Goal: Information Seeking & Learning: Learn about a topic

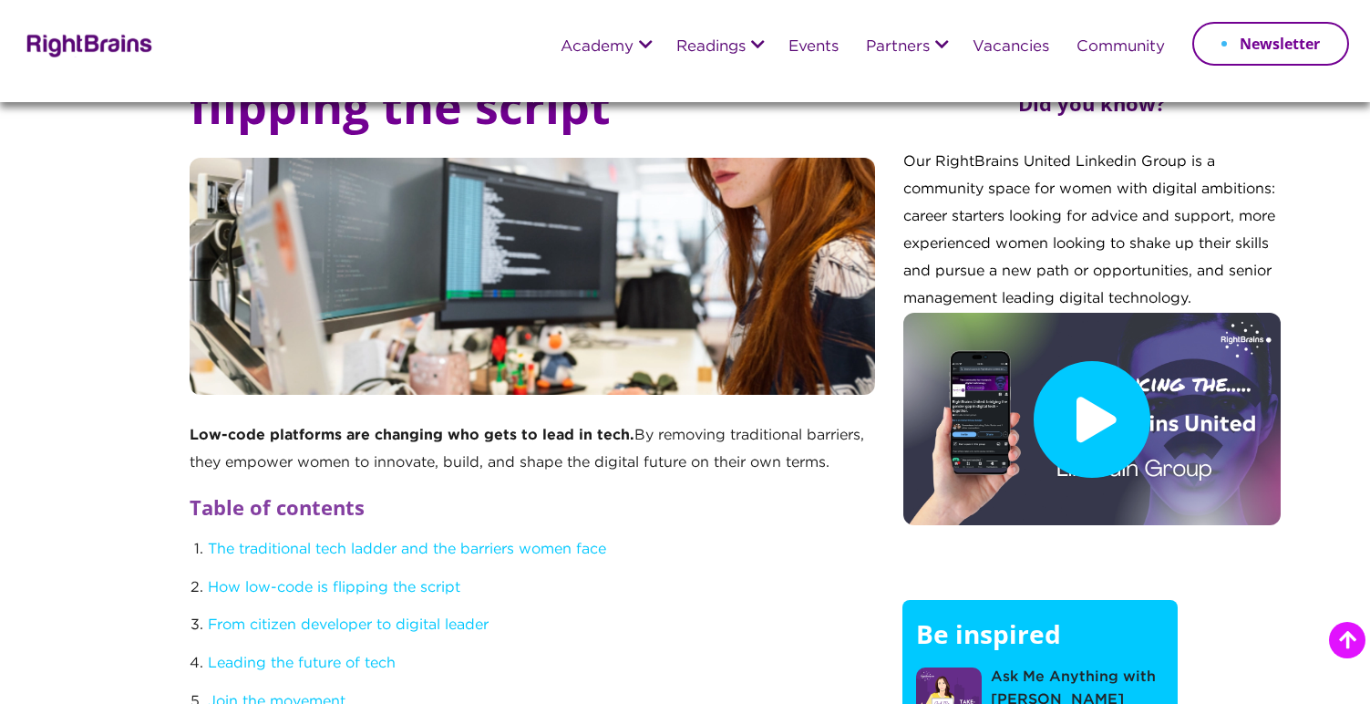
scroll to position [566, 0]
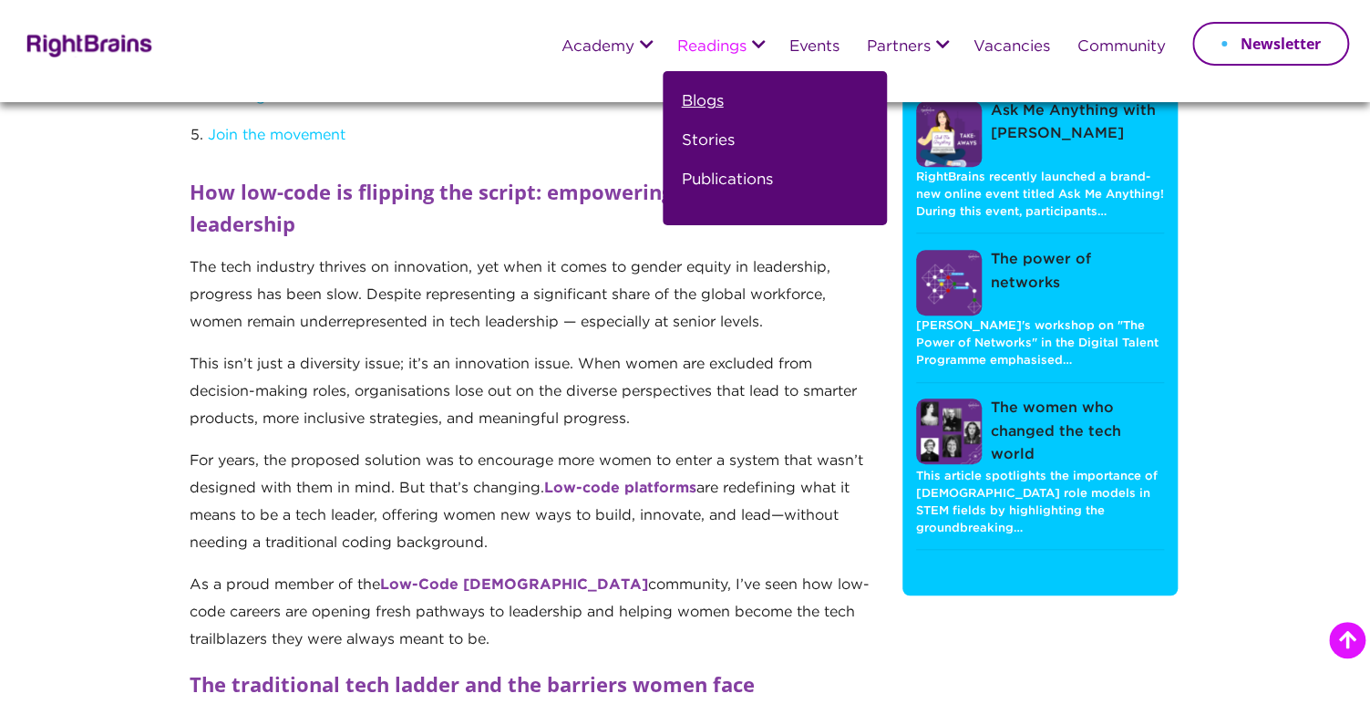
click at [683, 102] on link "Blogs" at bounding box center [702, 108] width 42 height 39
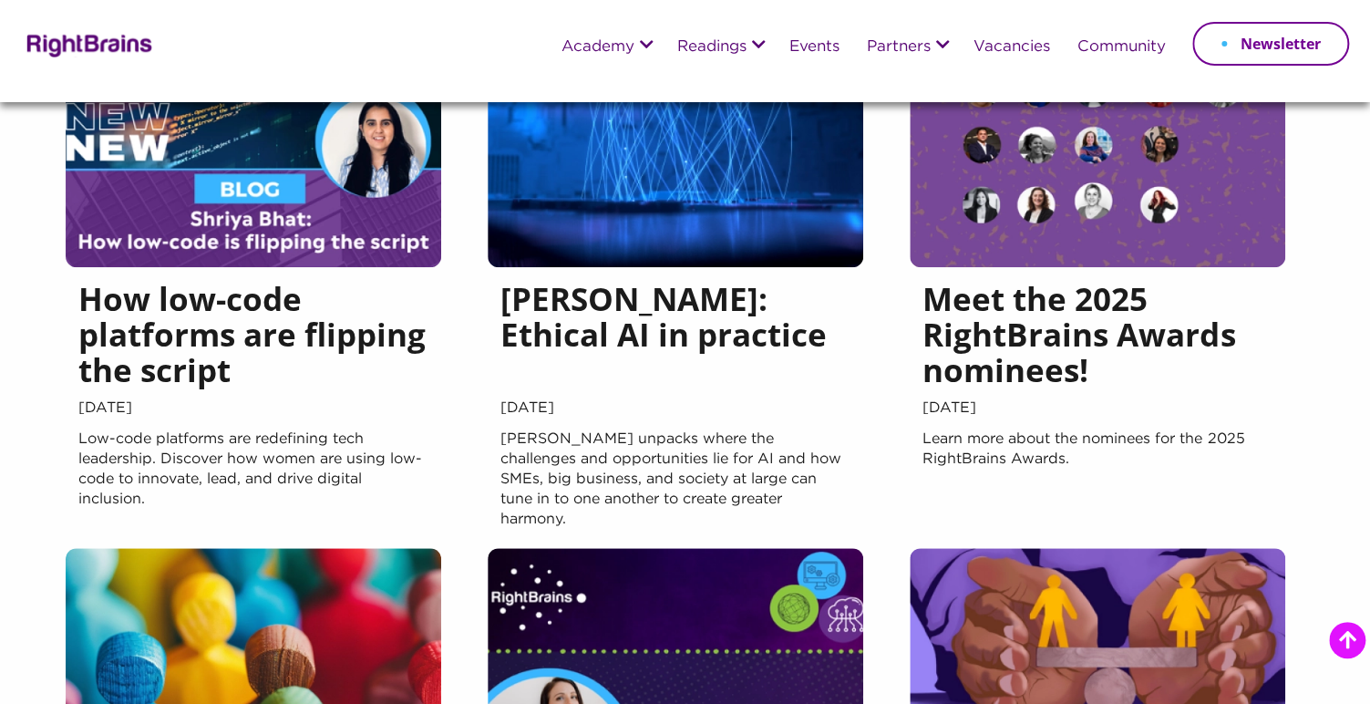
scroll to position [311, 0]
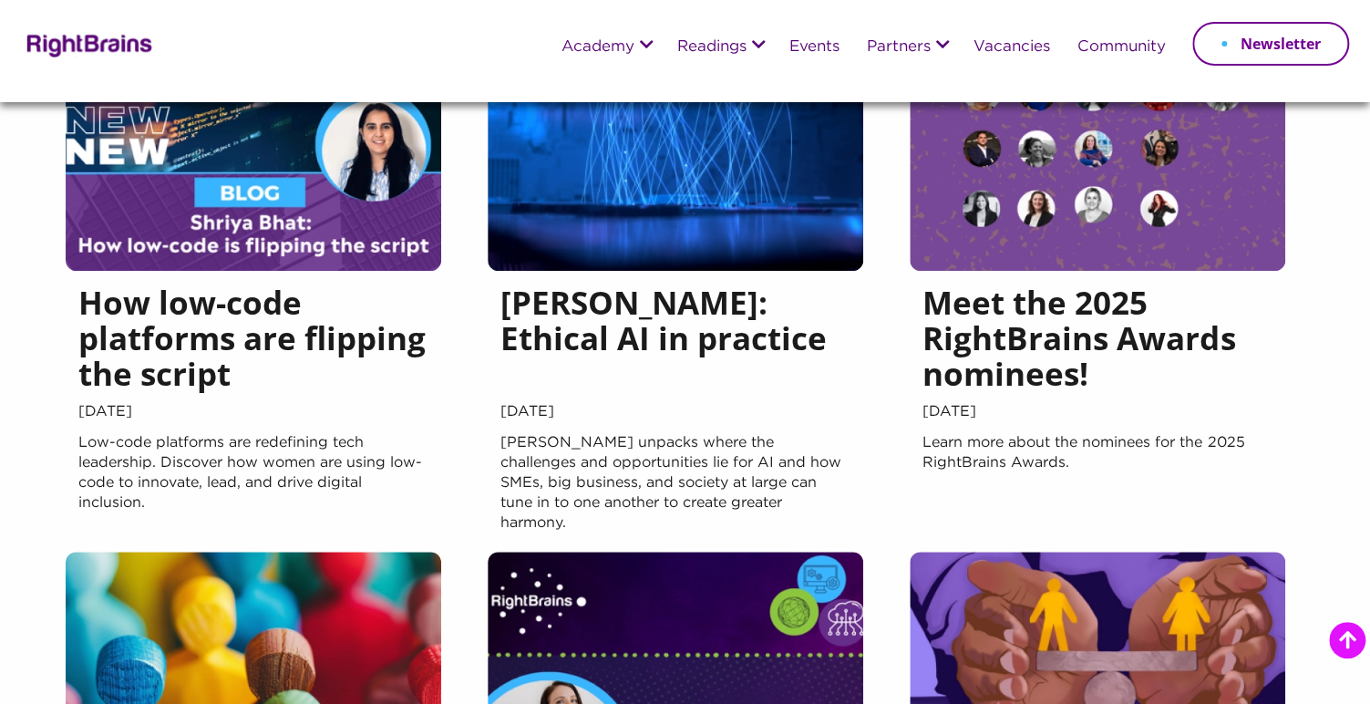
click at [294, 245] on img at bounding box center [254, 88] width 376 height 365
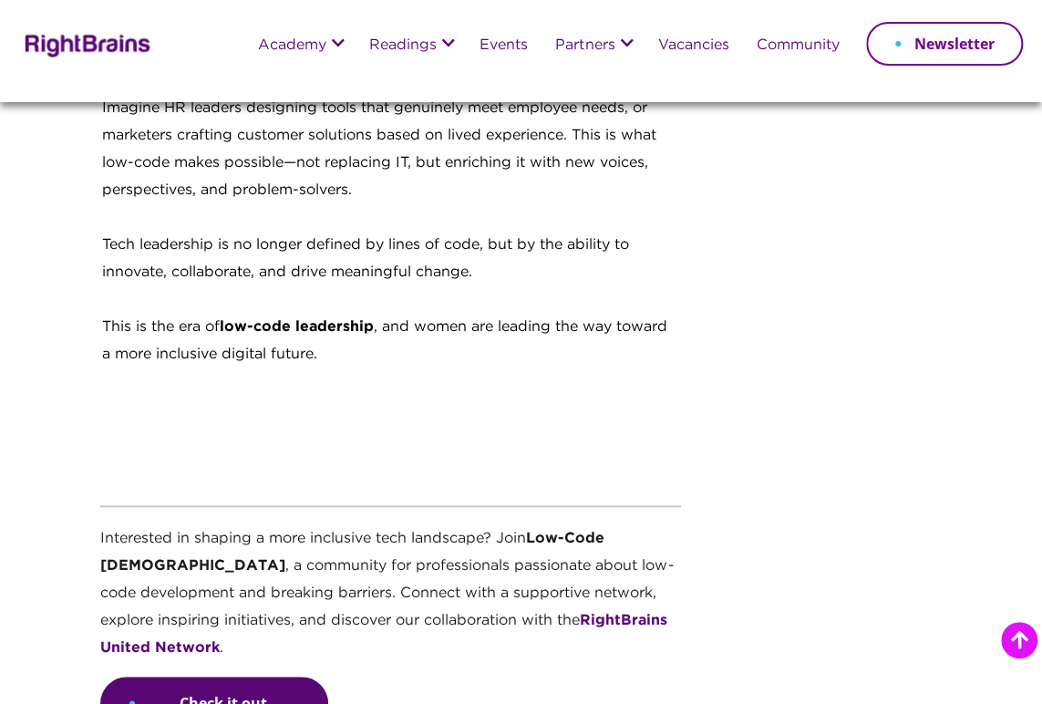
scroll to position [3111, 0]
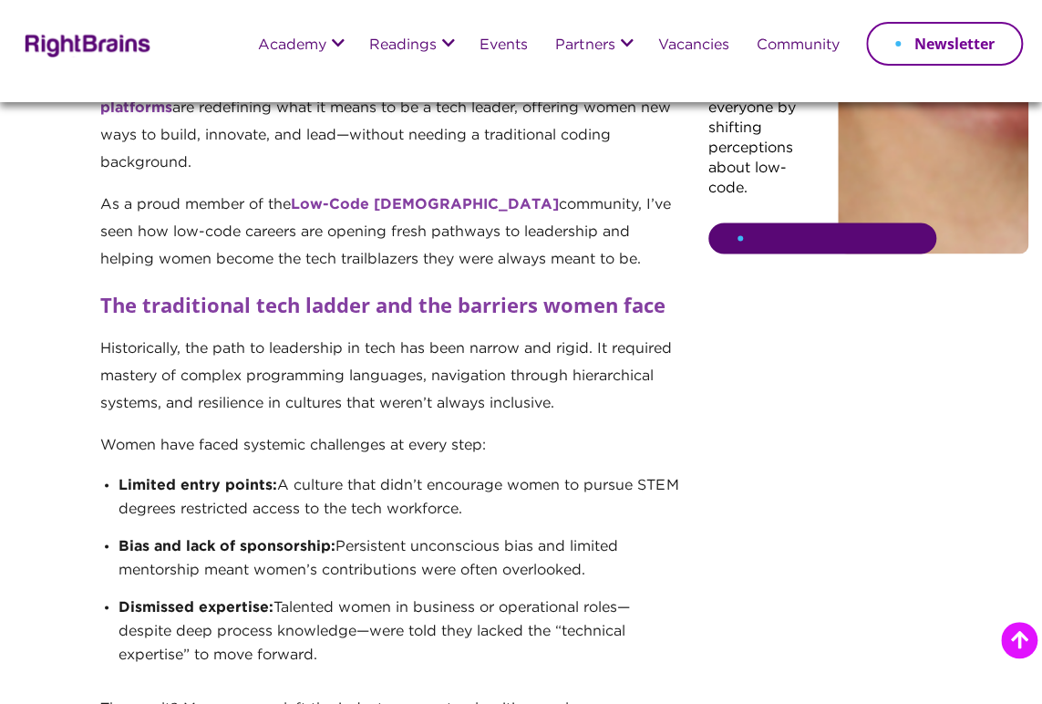
scroll to position [1021, 0]
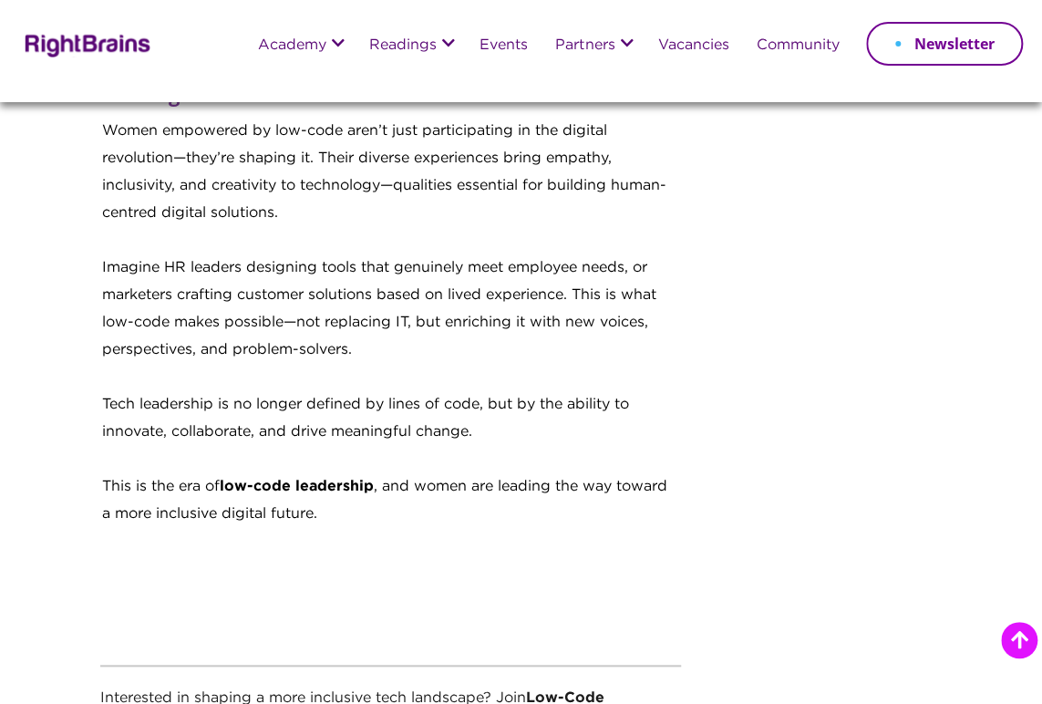
scroll to position [2921, 0]
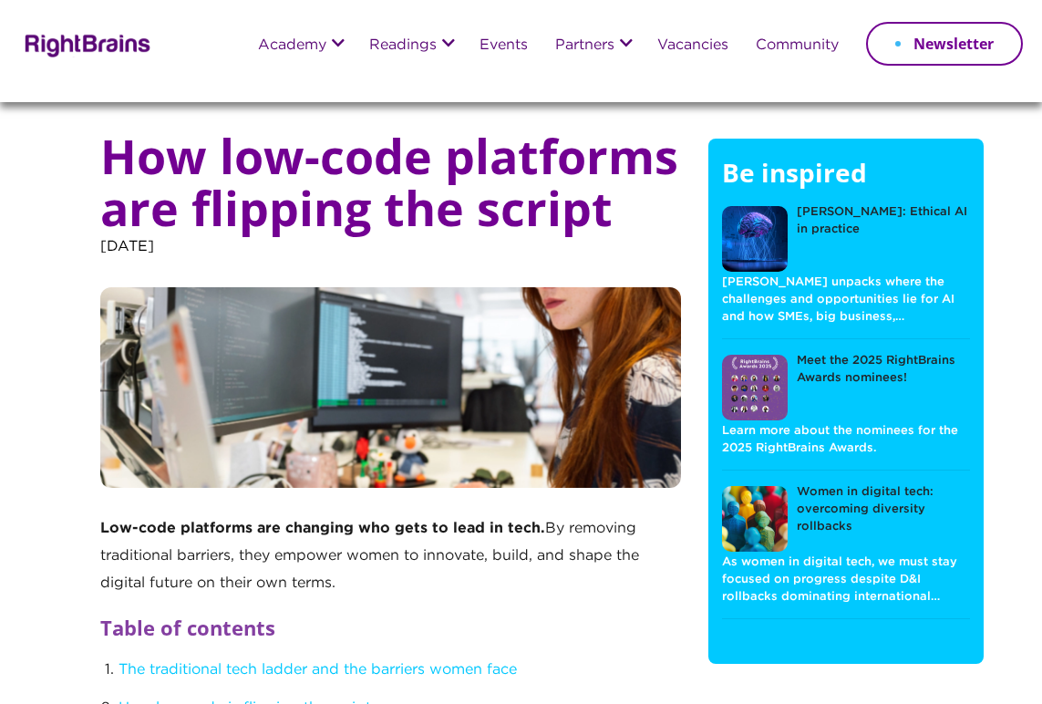
scroll to position [2922, 0]
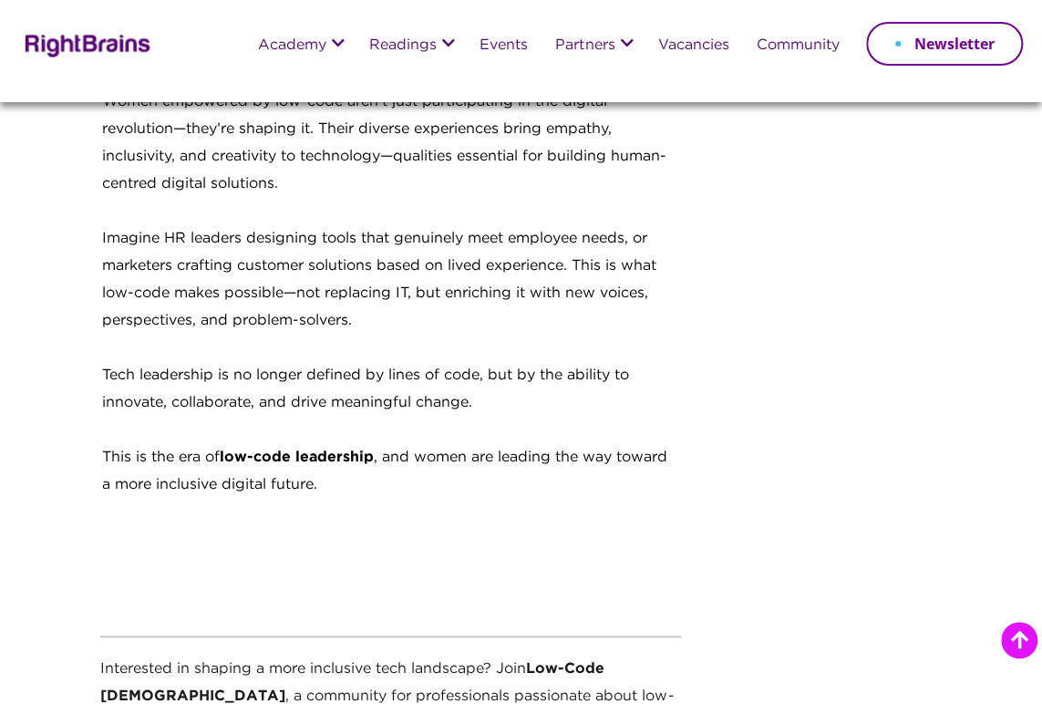
scroll to position [2945, 0]
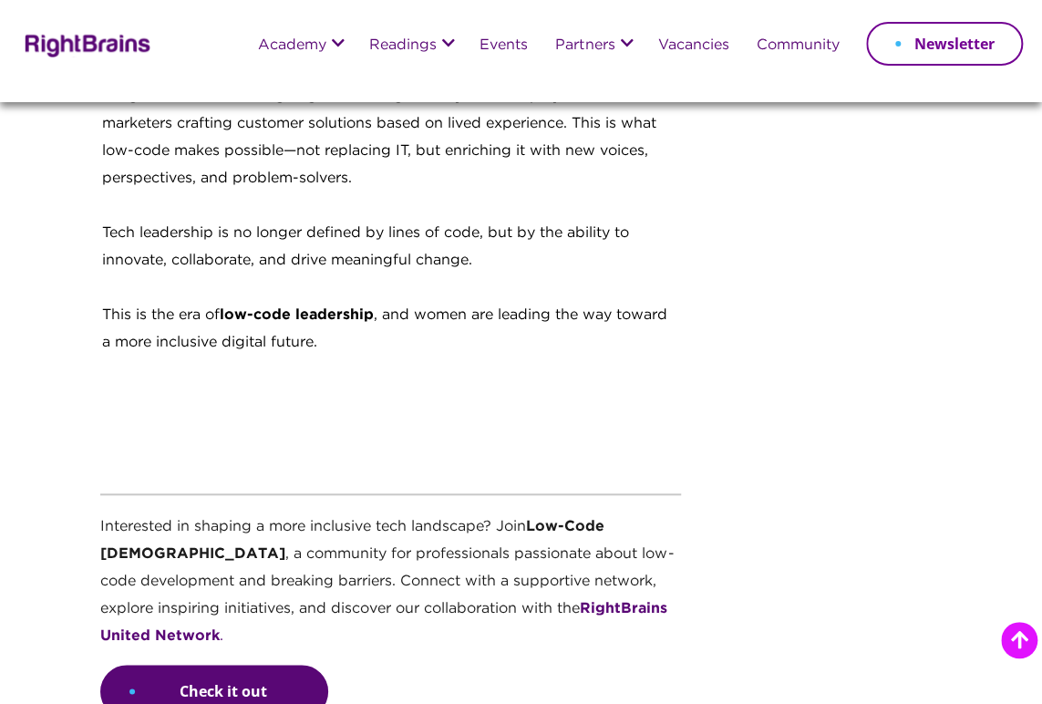
scroll to position [3107, 0]
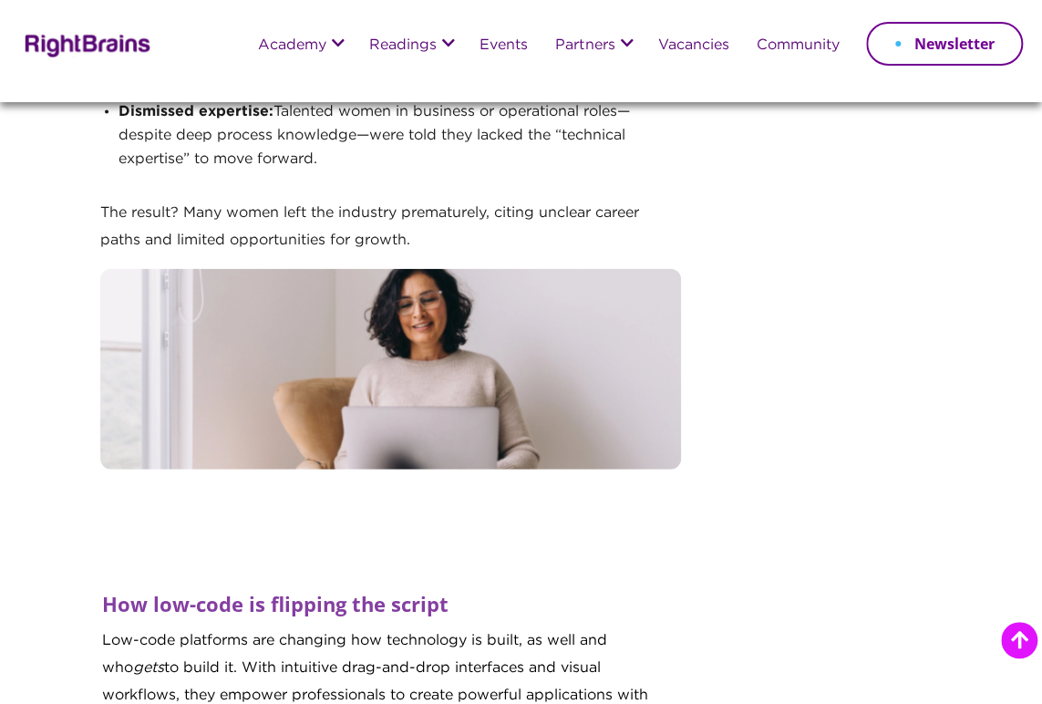
scroll to position [1553, 0]
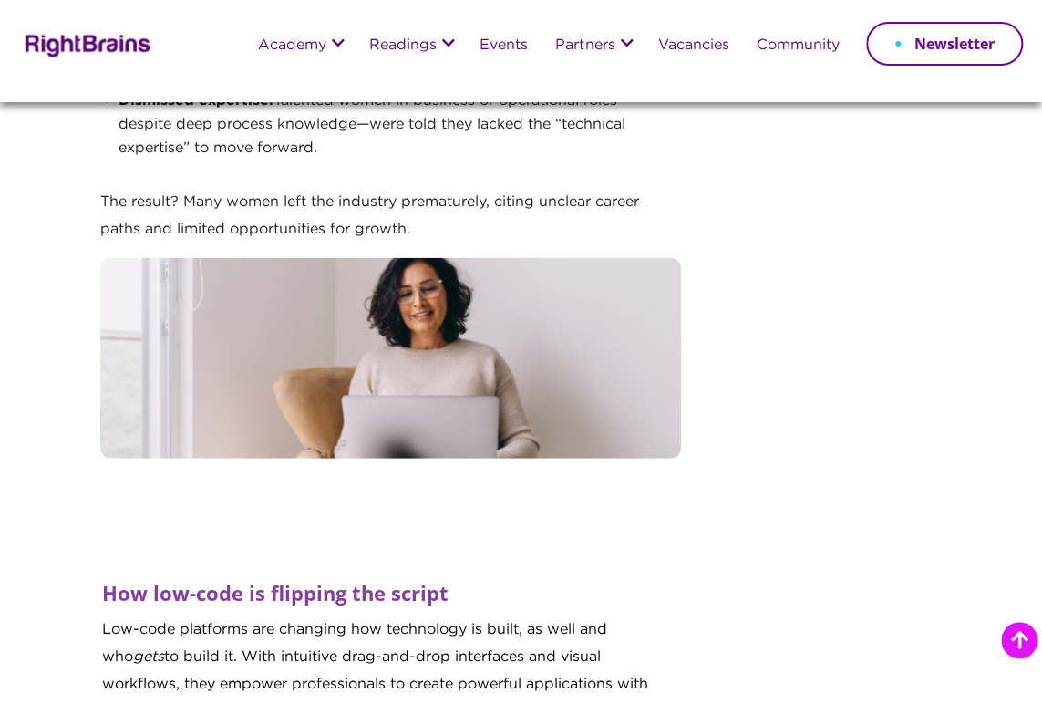
click at [513, 212] on p "The result? Many women left the industry prematurely, citing unclear career pat…" at bounding box center [390, 223] width 581 height 69
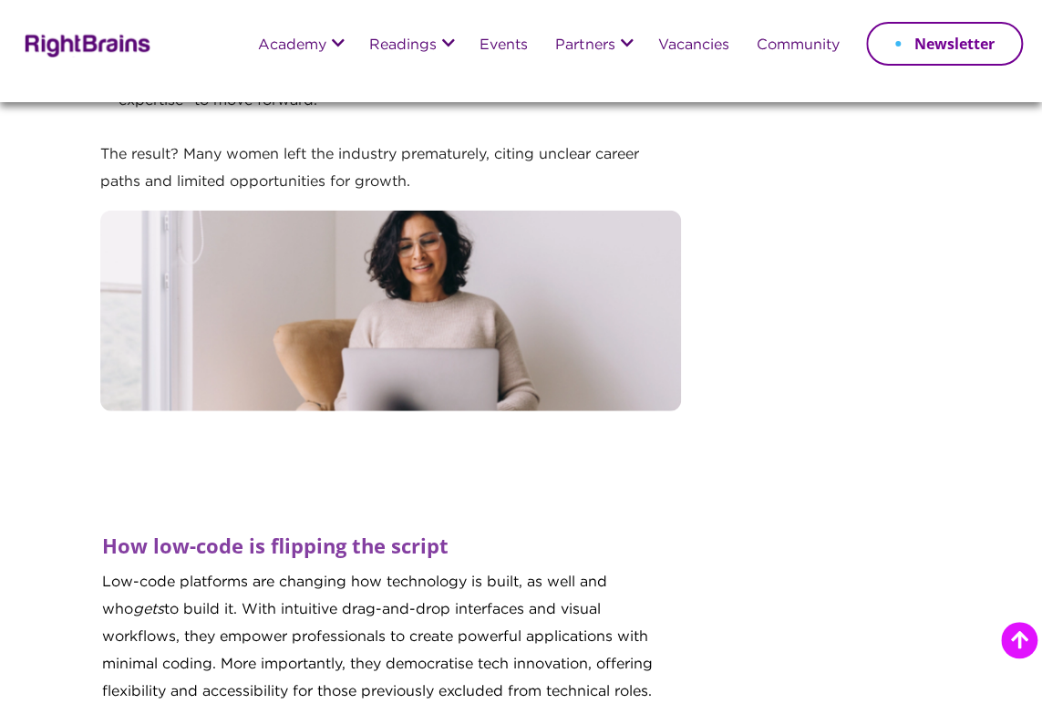
scroll to position [1609, 0]
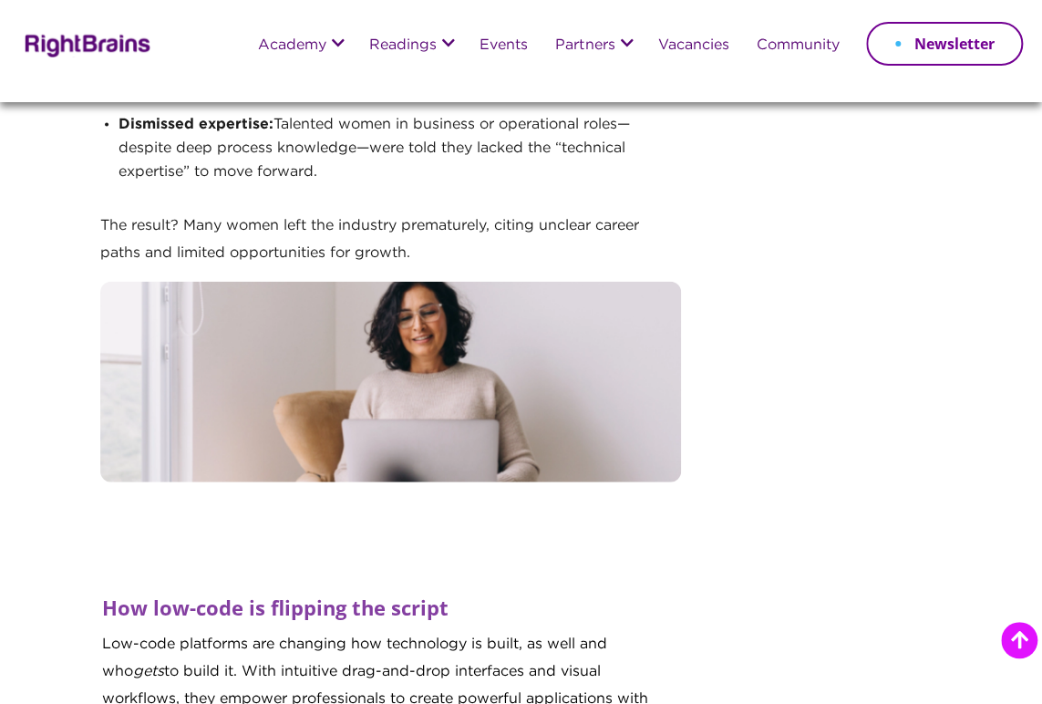
scroll to position [1530, 0]
